Goal: Task Accomplishment & Management: Complete application form

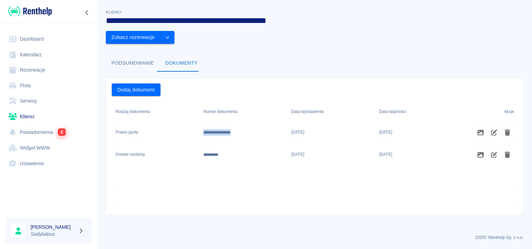
click at [41, 67] on link "Rezerwacje" at bounding box center [49, 70] width 87 height 16
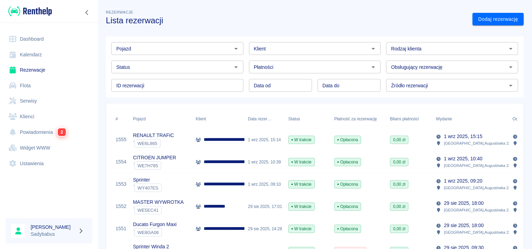
scroll to position [70, 0]
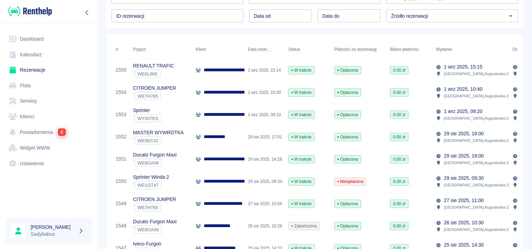
click at [236, 139] on div "**********" at bounding box center [218, 137] width 52 height 22
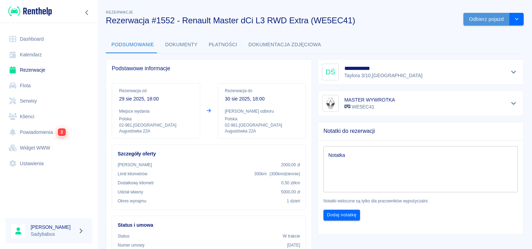
click at [475, 18] on button "Odbierz pojazd" at bounding box center [487, 19] width 46 height 13
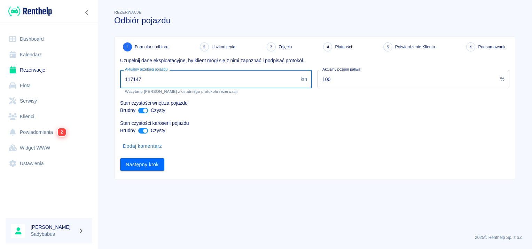
click at [243, 81] on input "117147" at bounding box center [209, 79] width 178 height 18
type input "117447"
click at [155, 166] on button "Następny krok" at bounding box center [142, 164] width 44 height 13
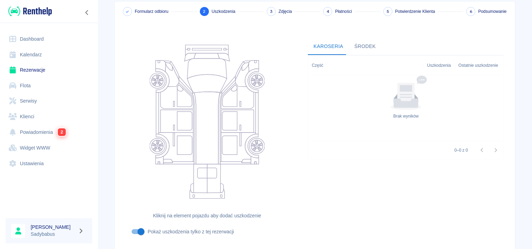
scroll to position [83, 0]
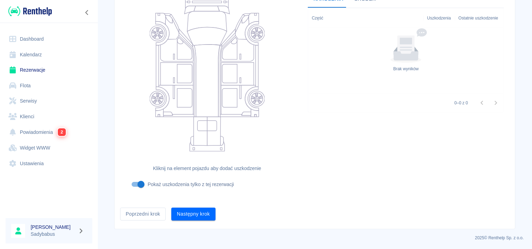
click at [185, 215] on button "Następny krok" at bounding box center [193, 214] width 44 height 13
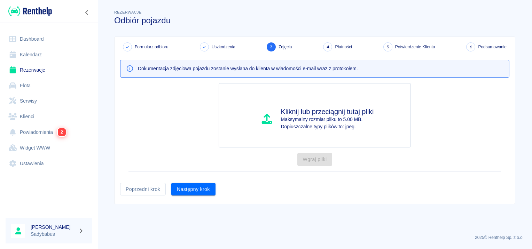
drag, startPoint x: 190, startPoint y: 192, endPoint x: 191, endPoint y: 187, distance: 4.2
click at [190, 190] on button "Następny krok" at bounding box center [193, 189] width 44 height 13
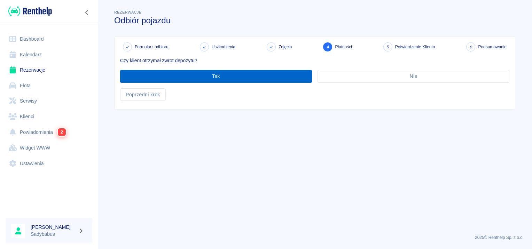
click at [165, 77] on button "Tak" at bounding box center [216, 76] width 192 height 13
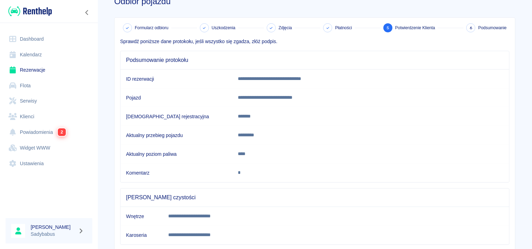
scroll to position [123, 0]
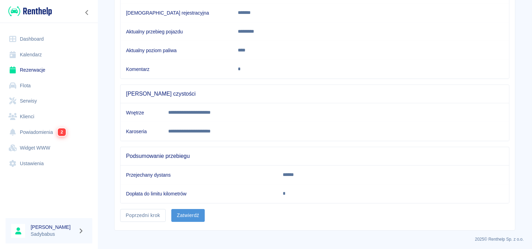
drag, startPoint x: 196, startPoint y: 216, endPoint x: 201, endPoint y: 210, distance: 7.9
click at [196, 216] on button "Zatwierdź" at bounding box center [187, 215] width 33 height 13
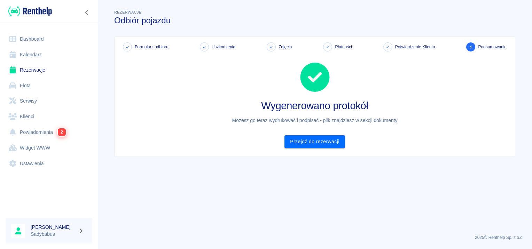
click at [35, 72] on link "Rezerwacje" at bounding box center [49, 70] width 87 height 16
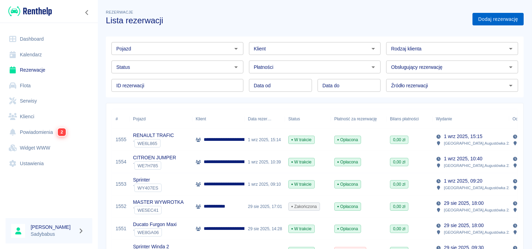
click at [474, 18] on link "Dodaj rezerwację" at bounding box center [498, 19] width 51 height 13
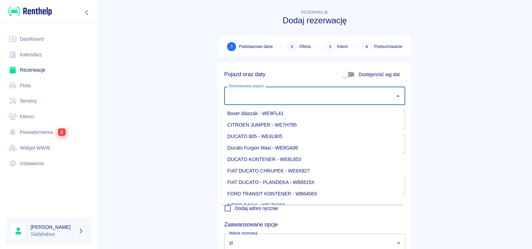
click at [249, 91] on div "Rezerwowany pojazd Rezerwowany pojazd" at bounding box center [314, 96] width 181 height 18
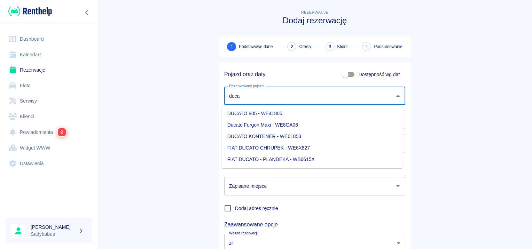
click at [256, 129] on li "Ducato Furgon Maxi - WE8GA06" at bounding box center [312, 124] width 181 height 11
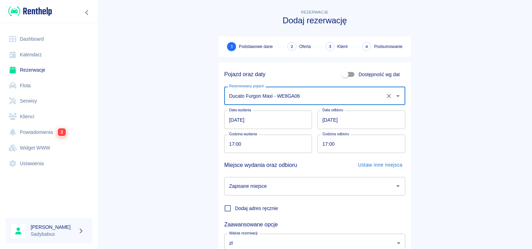
type input "Ducato Furgon Maxi - WE8GA06"
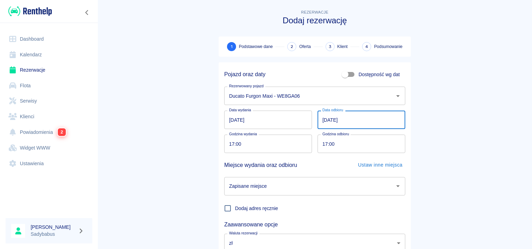
click at [325, 119] on input "[DATE]" at bounding box center [362, 120] width 88 height 18
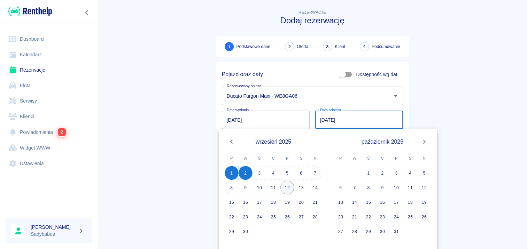
click at [283, 188] on button "12" at bounding box center [287, 188] width 14 height 14
type input "[DATE]"
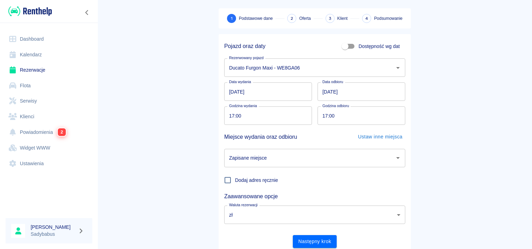
scroll to position [53, 0]
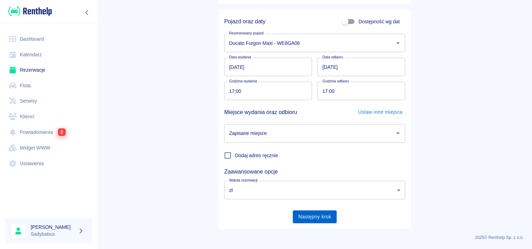
click at [314, 214] on button "Następny krok" at bounding box center [315, 217] width 44 height 13
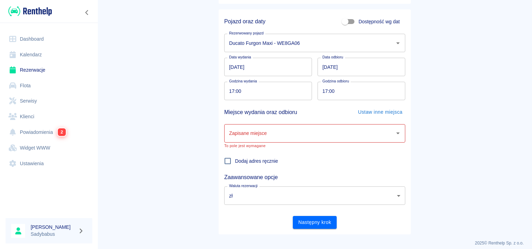
click at [282, 137] on input "Zapisane miejsce" at bounding box center [309, 133] width 164 height 12
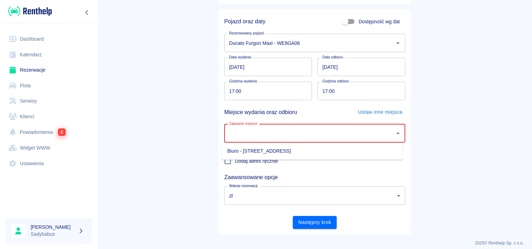
click at [275, 155] on li "Biuro - [STREET_ADDRESS]" at bounding box center [312, 151] width 181 height 11
type input "Biuro - [STREET_ADDRESS]"
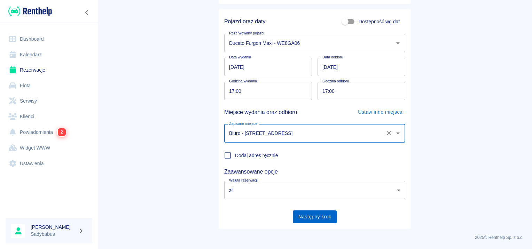
click at [309, 220] on button "Następny krok" at bounding box center [315, 217] width 44 height 13
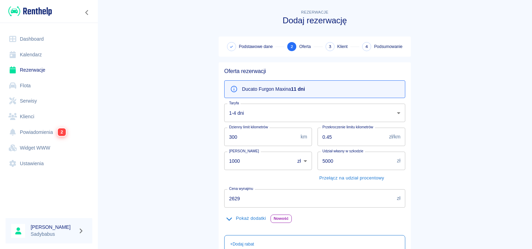
scroll to position [124, 0]
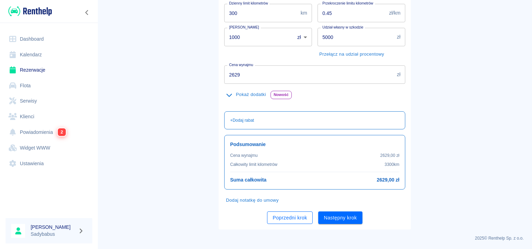
click at [271, 219] on button "Poprzedni krok" at bounding box center [290, 218] width 46 height 13
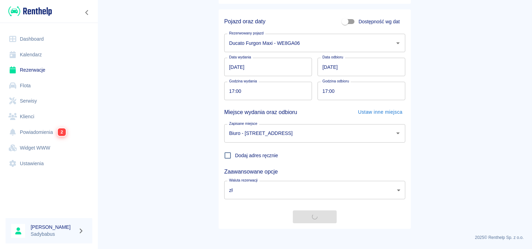
scroll to position [53, 0]
click at [330, 68] on input "[DATE]" at bounding box center [362, 67] width 88 height 18
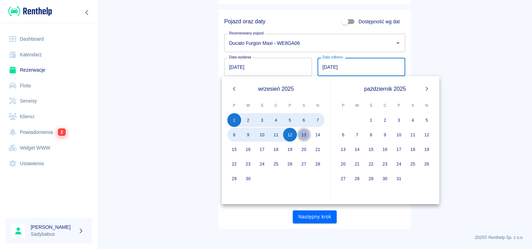
click at [303, 134] on button "13" at bounding box center [304, 135] width 14 height 14
type input "[DATE]"
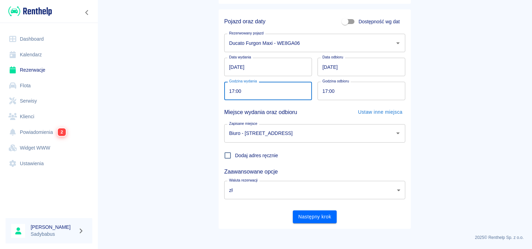
click at [229, 92] on input "17:00" at bounding box center [265, 91] width 83 height 18
type input "16:25"
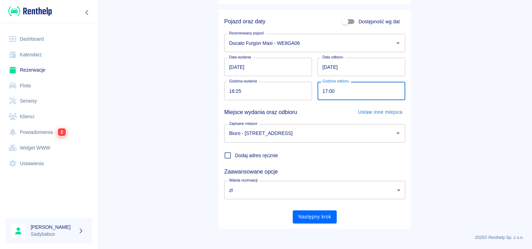
click at [320, 91] on input "17:00" at bounding box center [359, 91] width 83 height 18
type input "16:25"
click at [321, 166] on div "Zaawansowane opcje" at bounding box center [312, 169] width 187 height 13
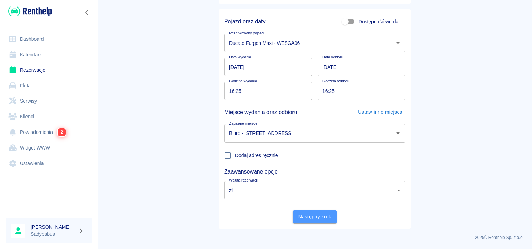
click at [318, 216] on button "Następny krok" at bounding box center [315, 217] width 44 height 13
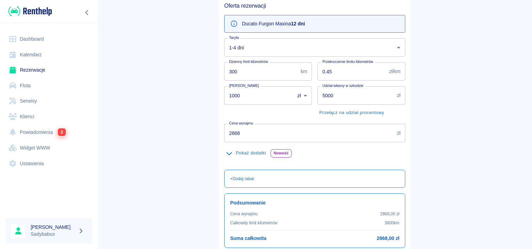
scroll to position [70, 0]
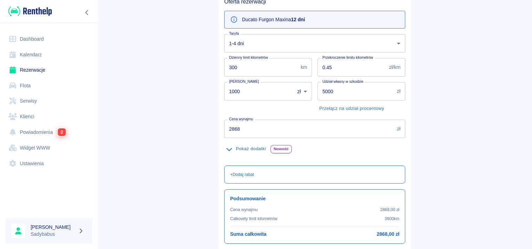
click at [262, 127] on input "2868" at bounding box center [309, 129] width 170 height 18
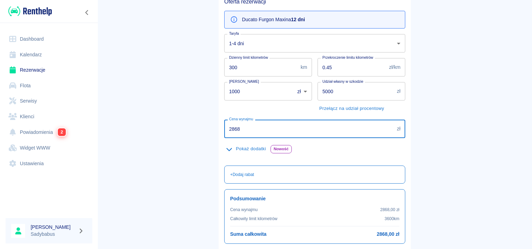
click at [262, 127] on input "2868" at bounding box center [309, 129] width 170 height 18
type input "2028"
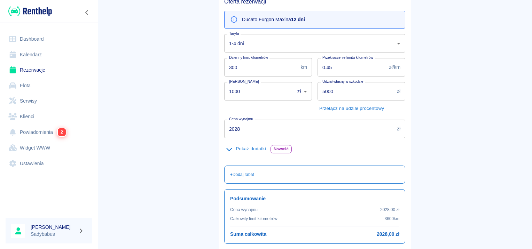
click at [483, 110] on main "Rezerwacje Dodaj rezerwację Podstawowe dane 2 Oferta 3 Klient 4 Podsumowanie Of…" at bounding box center [315, 112] width 435 height 346
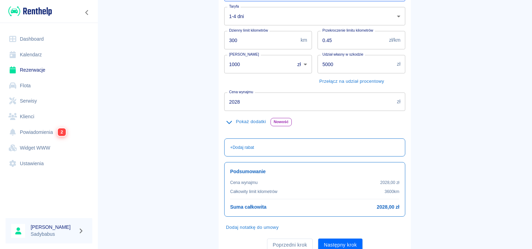
scroll to position [124, 0]
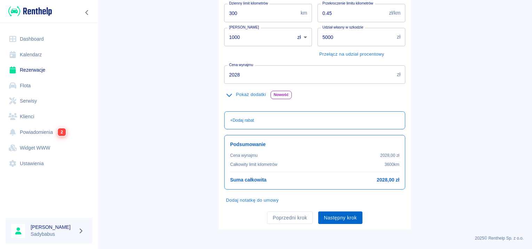
click at [345, 223] on div "Oferta rezerwacji Ducato Furgon Maxi na 12 dni Taryfa 1-4 dni 82b38c22-16cf-45c…" at bounding box center [315, 84] width 192 height 292
click at [342, 217] on button "Następny krok" at bounding box center [340, 218] width 44 height 13
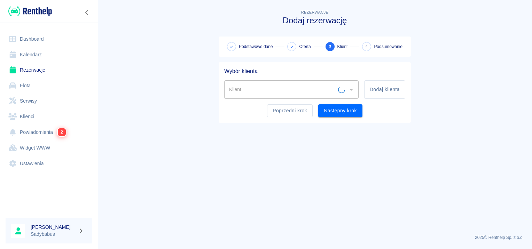
scroll to position [0, 0]
click at [401, 88] on button "Dodaj klienta" at bounding box center [384, 89] width 41 height 18
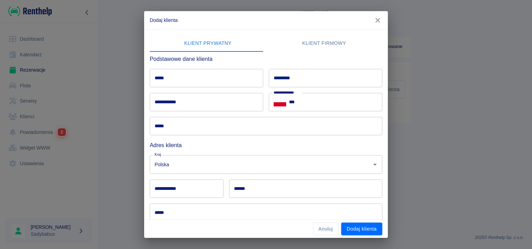
click at [164, 79] on input "*****" at bounding box center [207, 78] width 114 height 18
type input "*****"
type input "******"
click at [160, 102] on input "**********" at bounding box center [207, 102] width 114 height 18
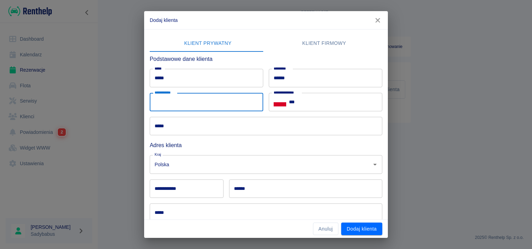
click at [339, 107] on input "***" at bounding box center [335, 102] width 93 height 18
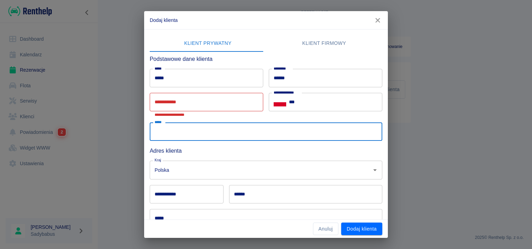
click at [209, 131] on input "*****" at bounding box center [266, 132] width 233 height 18
type input "**********"
click at [347, 93] on input "***" at bounding box center [335, 102] width 93 height 18
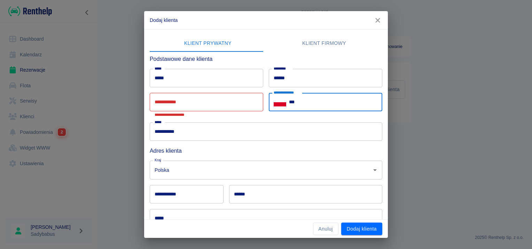
scroll to position [70, 0]
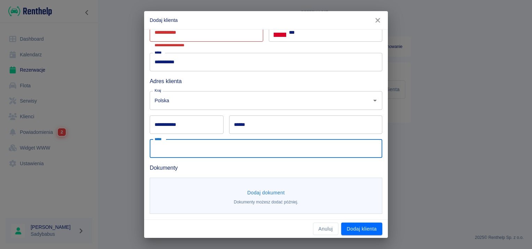
click at [213, 153] on input "*****" at bounding box center [266, 149] width 233 height 18
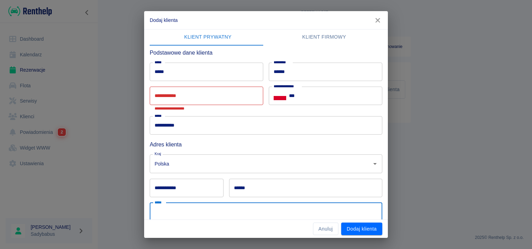
scroll to position [0, 0]
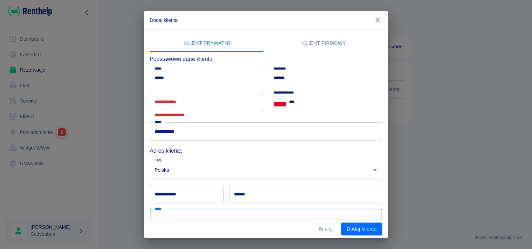
click at [158, 98] on div "**********" at bounding box center [207, 105] width 114 height 24
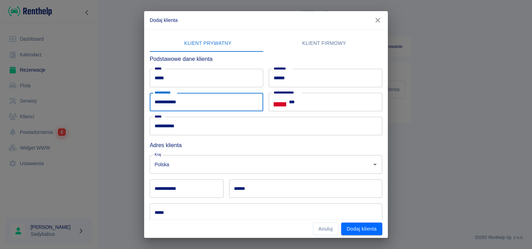
type input "**********"
click at [356, 102] on input "***" at bounding box center [335, 102] width 93 height 18
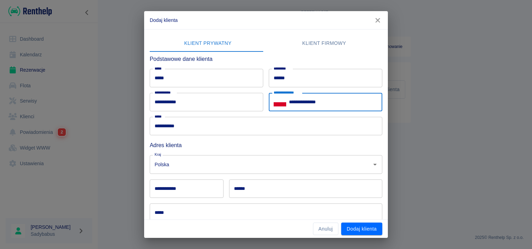
type input "**********"
click at [258, 151] on div "Kraj Polska Kraj" at bounding box center [263, 162] width 238 height 24
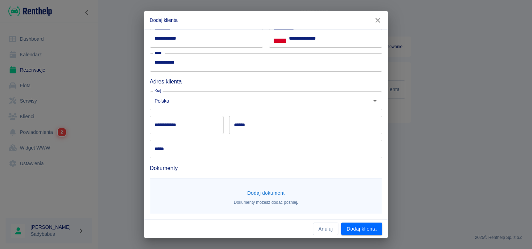
scroll to position [64, 0]
click at [229, 171] on h6 "Dokumenty" at bounding box center [266, 168] width 233 height 9
drag, startPoint x: 232, startPoint y: 147, endPoint x: 234, endPoint y: 143, distance: 4.4
click at [232, 147] on input "*****" at bounding box center [266, 149] width 233 height 18
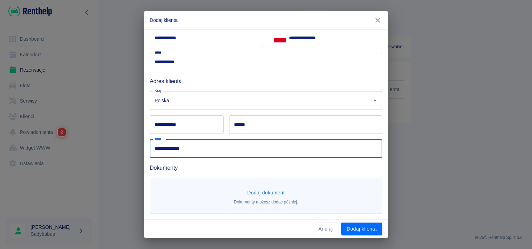
type input "**********"
click at [189, 123] on input "**********" at bounding box center [187, 125] width 74 height 18
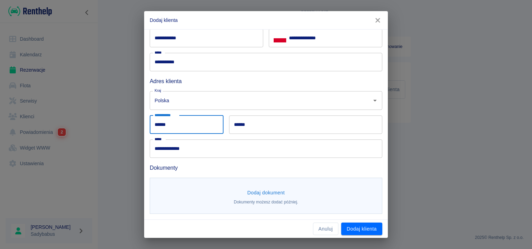
type input "******"
click at [250, 118] on input "******" at bounding box center [305, 125] width 153 height 18
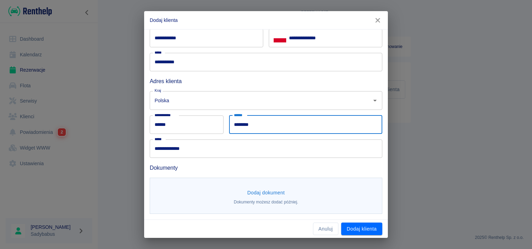
type input "********"
drag, startPoint x: 350, startPoint y: 78, endPoint x: 354, endPoint y: 76, distance: 4.4
click at [350, 78] on h6 "Adres klienta" at bounding box center [266, 81] width 233 height 9
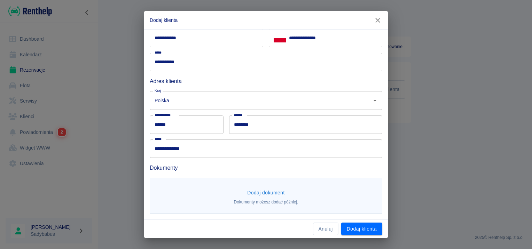
click at [275, 186] on div "Dodaj dokument Dokumenty możesz dodać później." at bounding box center [266, 196] width 233 height 37
click at [277, 188] on button "Dodaj dokument" at bounding box center [266, 193] width 43 height 13
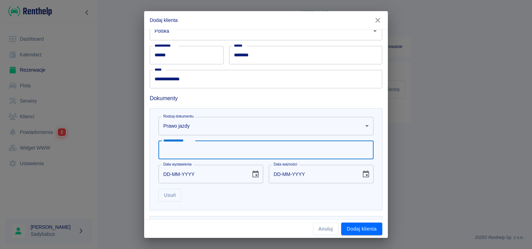
click at [199, 147] on input "**********" at bounding box center [265, 150] width 215 height 18
type input "**********"
click at [163, 176] on input "DD-MM-YYYY" at bounding box center [201, 174] width 87 height 18
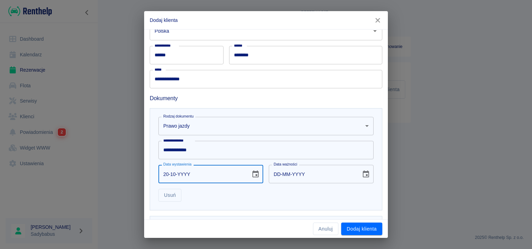
type input "20-10-0002"
type input "20-10-0012"
type input "20-10-0020"
type input "20-10-0030"
type input "20-10-0201"
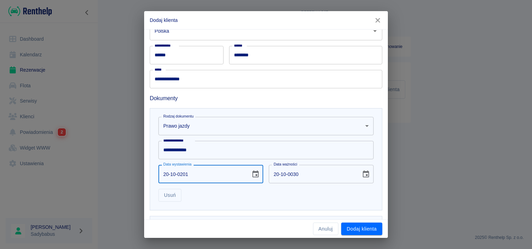
type input "20-10-0211"
type input "20-10-YYYY"
type input "DD-MM-YYYY"
type input "20-10-0002"
type input "20-10-0012"
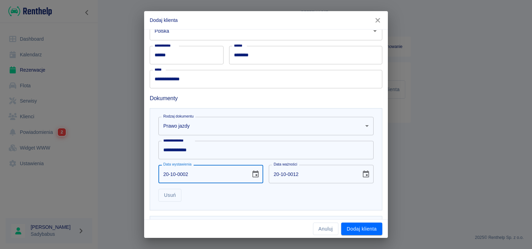
type input "20-10-0020"
type input "20-10-0030"
type input "20-10-0202"
type input "20-10-0212"
type input "[DATE]"
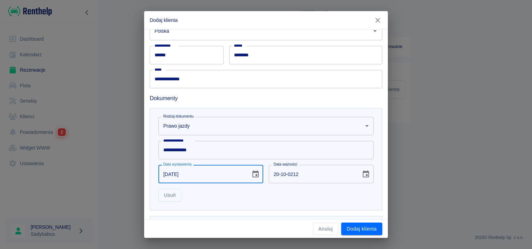
type input "[DATE]"
click at [279, 197] on div "Usuń" at bounding box center [263, 193] width 221 height 18
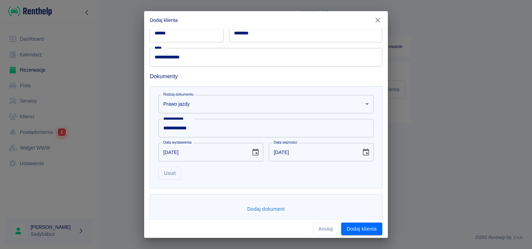
scroll to position [165, 0]
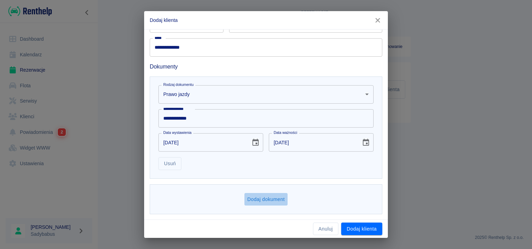
click at [264, 200] on button "Dodaj dokument" at bounding box center [266, 199] width 43 height 13
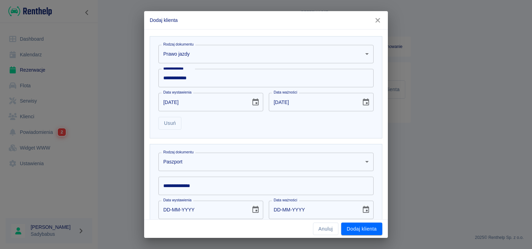
scroll to position [273, 0]
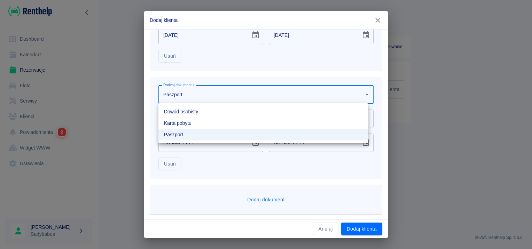
click at [208, 96] on body "**********" at bounding box center [266, 124] width 532 height 249
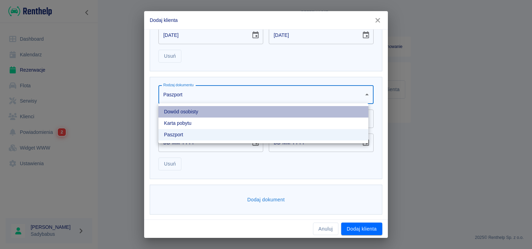
click at [196, 113] on li "Dowód osobisty" at bounding box center [263, 111] width 210 height 11
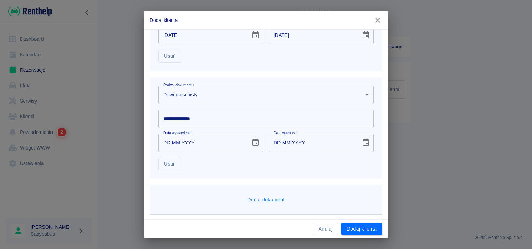
click at [190, 119] on input "**********" at bounding box center [265, 119] width 215 height 18
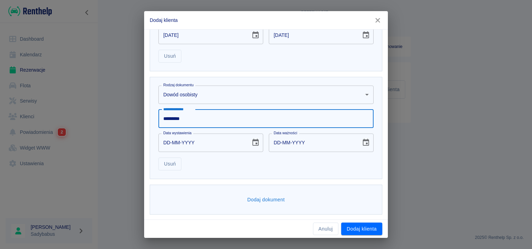
type input "*********"
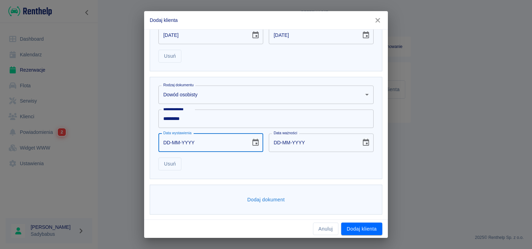
click at [169, 144] on input "DD-MM-YYYY" at bounding box center [201, 143] width 87 height 18
type input "22-10-0002"
type input "22-10-0012"
type input "22-10-0020"
type input "22-10-0030"
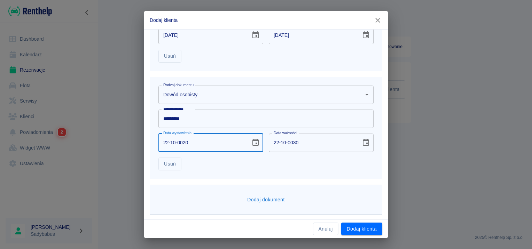
type input "22-10-0202"
type input "22-10-0212"
type input "[DATE]"
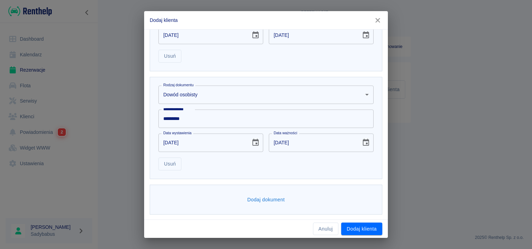
drag, startPoint x: 524, startPoint y: 227, endPoint x: 337, endPoint y: 166, distance: 196.5
click at [338, 165] on div "Usuń" at bounding box center [263, 161] width 221 height 18
click at [359, 226] on button "Dodaj klienta" at bounding box center [361, 229] width 41 height 13
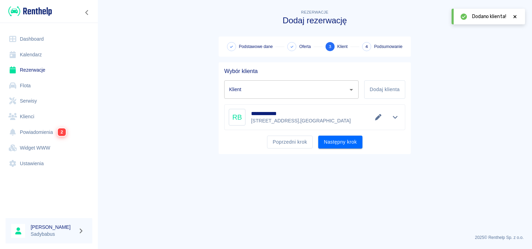
type input "[PERSON_NAME] ([PHONE_NUMBER])"
click at [350, 146] on button "Następny krok" at bounding box center [340, 142] width 44 height 13
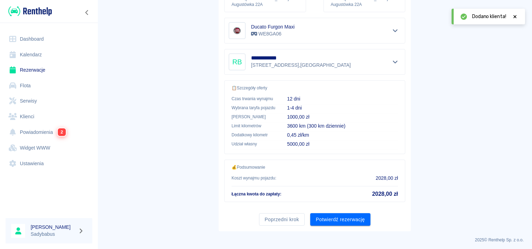
scroll to position [125, 0]
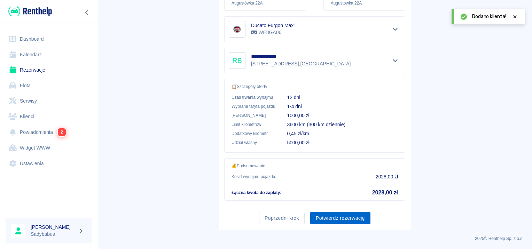
click at [336, 218] on button "Potwierdź rezerwację" at bounding box center [340, 218] width 60 height 13
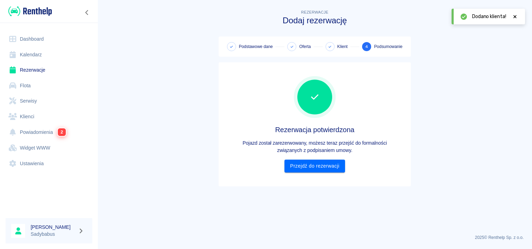
scroll to position [0, 0]
click at [309, 162] on link "Przejdź do rezerwacji" at bounding box center [315, 166] width 60 height 13
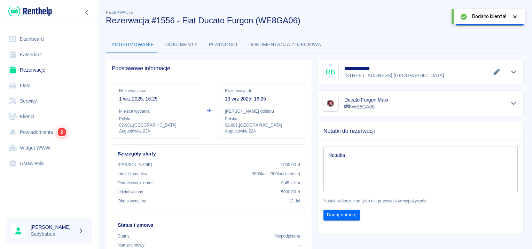
click at [518, 14] on icon at bounding box center [515, 16] width 6 height 5
click at [494, 22] on button "Wygeneruj umowę" at bounding box center [483, 19] width 54 height 13
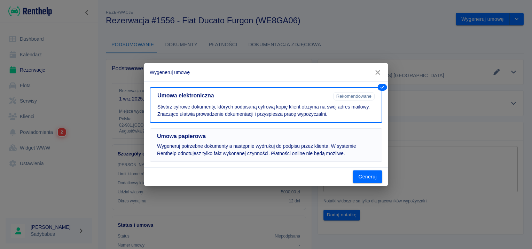
click at [298, 145] on p "Wygeneruj potrzebne dokumenty a następnie wydrukuj do podpisu przez klienta. W …" at bounding box center [266, 150] width 218 height 15
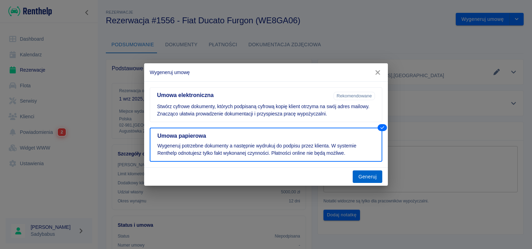
click at [361, 174] on button "Generuj" at bounding box center [368, 177] width 30 height 13
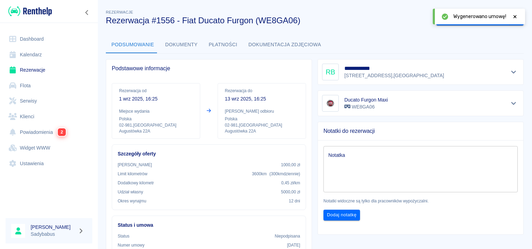
click at [517, 15] on icon at bounding box center [515, 16] width 6 height 5
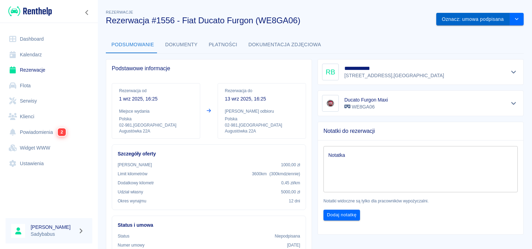
click at [480, 21] on button "Oznacz: umowa podpisana" at bounding box center [472, 19] width 73 height 13
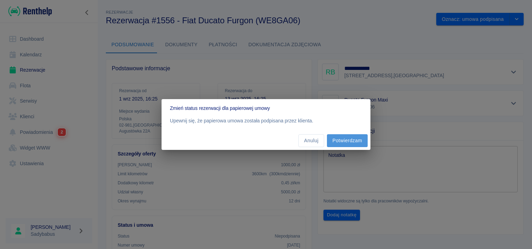
click at [354, 139] on button "Potwierdzam" at bounding box center [347, 140] width 41 height 13
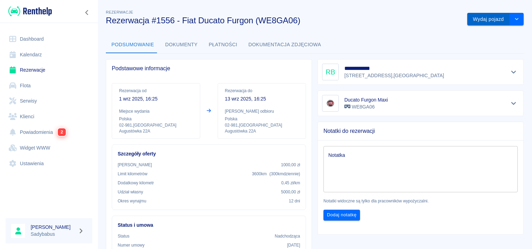
click at [489, 19] on button "Wydaj pojazd" at bounding box center [488, 19] width 42 height 13
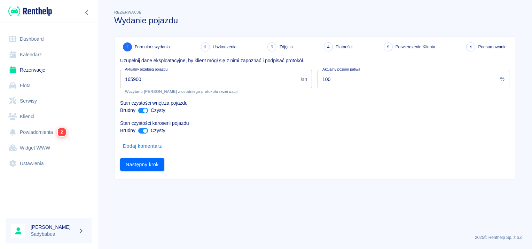
click at [236, 79] on input "165900" at bounding box center [209, 79] width 178 height 18
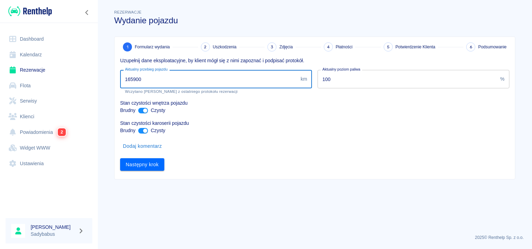
click at [237, 77] on input "165900" at bounding box center [209, 79] width 178 height 18
click at [238, 76] on input "165900" at bounding box center [209, 79] width 178 height 18
type input "166154"
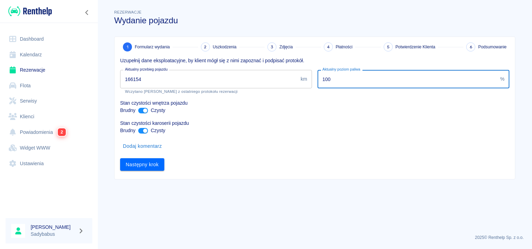
click at [395, 73] on input "100" at bounding box center [408, 79] width 180 height 18
click at [371, 85] on input "100" at bounding box center [408, 79] width 180 height 18
type input "30"
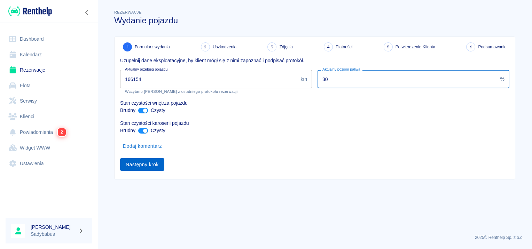
click at [135, 162] on button "Następny krok" at bounding box center [142, 164] width 44 height 13
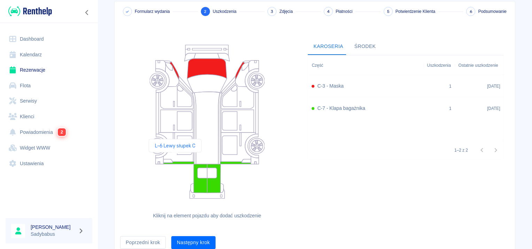
scroll to position [64, 0]
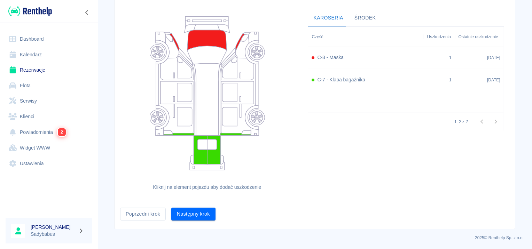
click at [185, 206] on div "Następny krok" at bounding box center [191, 211] width 50 height 18
click at [185, 210] on button "Następny krok" at bounding box center [193, 214] width 44 height 13
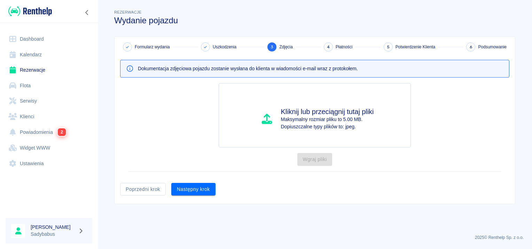
scroll to position [0, 0]
click at [185, 192] on button "Następny krok" at bounding box center [193, 189] width 44 height 13
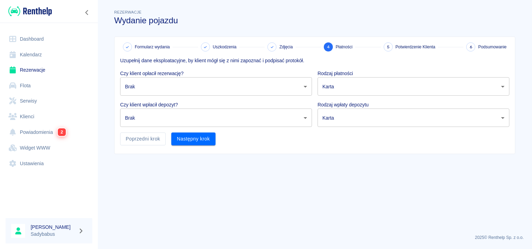
click at [184, 97] on div "Czy klient wpłacił depozyt? Brak none ​" at bounding box center [213, 111] width 197 height 31
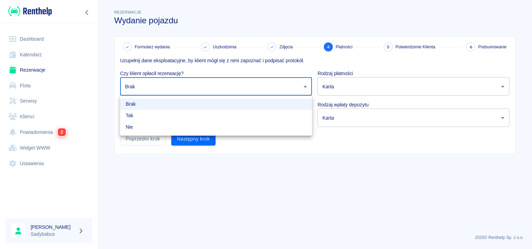
click at [180, 86] on body "Używamy plików Cookies, by zapewnić Ci najlepsze możliwe doświadczenie. Aby dow…" at bounding box center [266, 124] width 532 height 249
click at [173, 114] on li "Tak" at bounding box center [216, 115] width 192 height 11
type input "true"
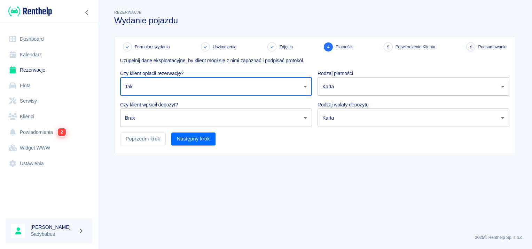
click at [173, 121] on body "Używamy plików Cookies, by zapewnić Ci najlepsze możliwe doświadczenie. Aby dow…" at bounding box center [266, 124] width 532 height 249
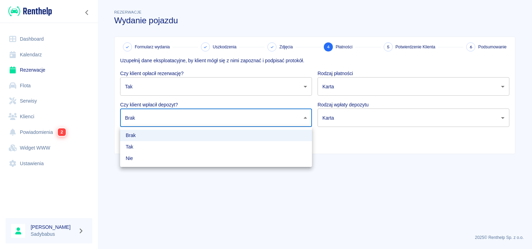
click at [173, 153] on li "Nie" at bounding box center [216, 158] width 192 height 11
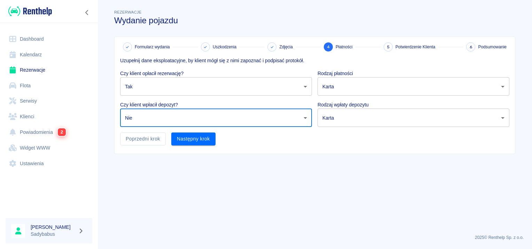
click at [208, 128] on div "Następny krok" at bounding box center [191, 136] width 50 height 18
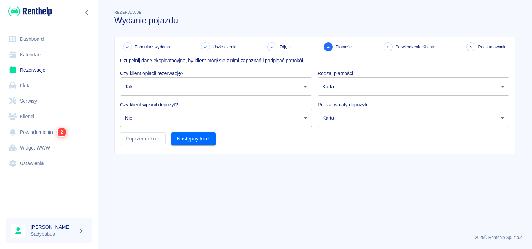
click at [189, 127] on body "Używamy plików Cookies, by zapewnić Ci najlepsze możliwe doświadczenie. Aby dow…" at bounding box center [266, 124] width 532 height 249
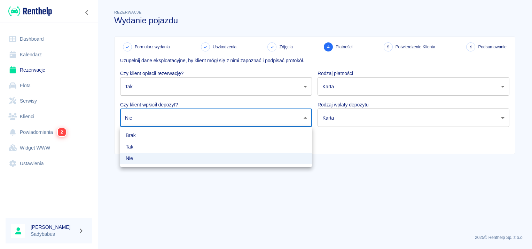
click at [174, 147] on li "Tak" at bounding box center [216, 146] width 192 height 11
type input "true"
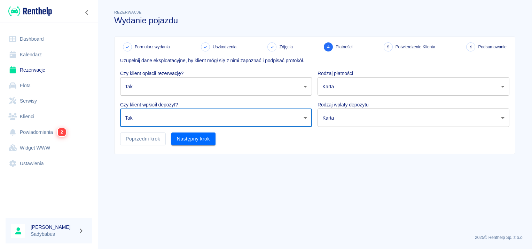
click at [320, 91] on body "Używamy plików Cookies, by zapewnić Ci najlepsze możliwe doświadczenie. Aby dow…" at bounding box center [266, 124] width 532 height 249
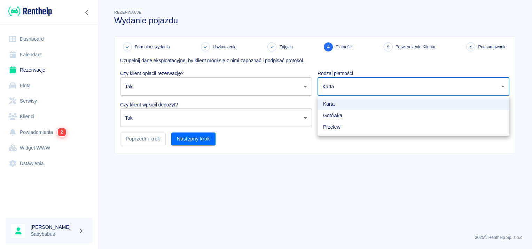
click at [329, 118] on li "Gotówka" at bounding box center [414, 115] width 192 height 11
type input "cash"
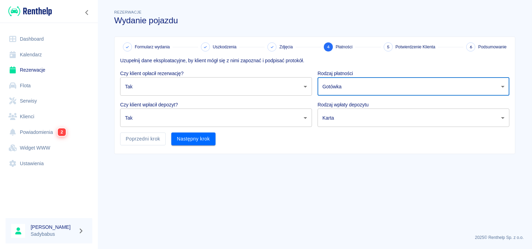
click at [327, 117] on body "Używamy plików Cookies, by zapewnić Ci najlepsze możliwe doświadczenie. Aby dow…" at bounding box center [266, 124] width 532 height 249
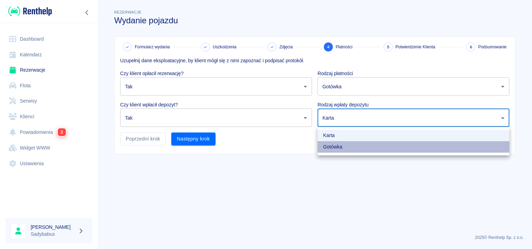
click at [330, 149] on li "Gotówka" at bounding box center [414, 146] width 192 height 11
type input "cash"
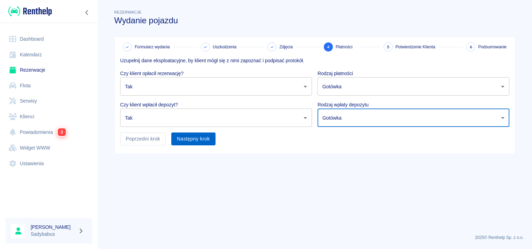
click at [204, 141] on button "Następny krok" at bounding box center [193, 139] width 44 height 13
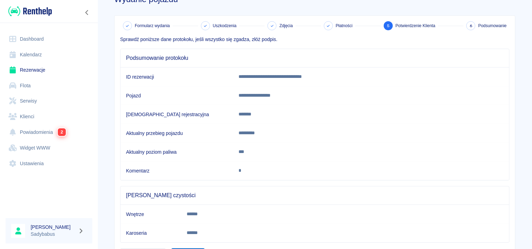
scroll to position [61, 0]
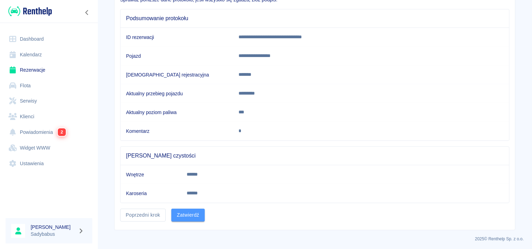
drag, startPoint x: 181, startPoint y: 214, endPoint x: 187, endPoint y: 214, distance: 5.6
click at [181, 214] on button "Zatwierdź" at bounding box center [187, 215] width 33 height 13
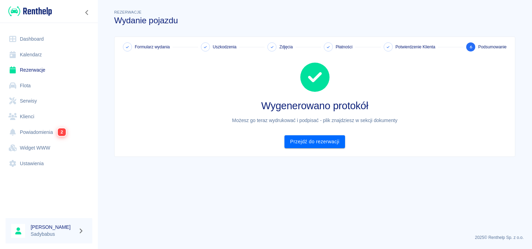
scroll to position [0, 0]
click at [316, 141] on link "Przejdź do rezerwacji" at bounding box center [315, 141] width 60 height 13
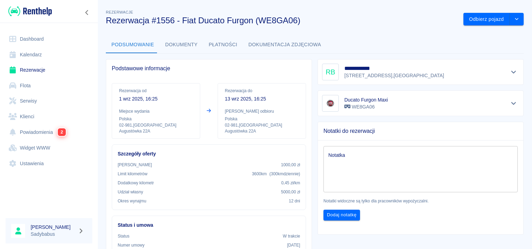
click at [181, 43] on button "Dokumenty" at bounding box center [182, 45] width 44 height 17
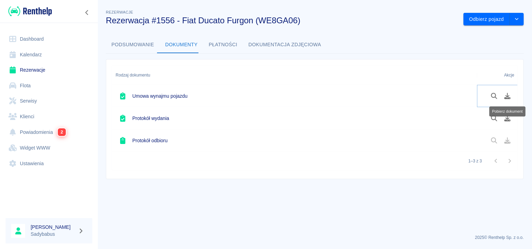
click at [504, 99] on button "Pobierz dokument" at bounding box center [508, 96] width 14 height 12
click at [506, 119] on icon "Pobierz dokument" at bounding box center [508, 118] width 8 height 6
click at [39, 68] on link "Rezerwacje" at bounding box center [49, 70] width 87 height 16
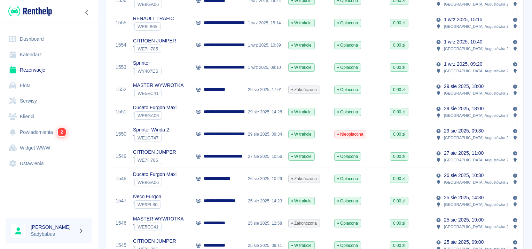
scroll to position [35, 0]
